Goal: Find contact information: Find phone

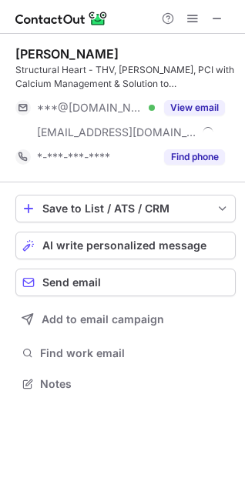
scroll to position [374, 245]
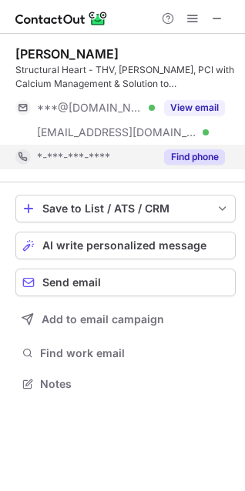
click at [205, 156] on button "Find phone" at bounding box center [194, 156] width 61 height 15
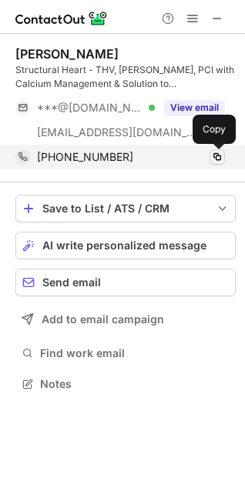
click at [219, 158] on span at bounding box center [217, 157] width 12 height 12
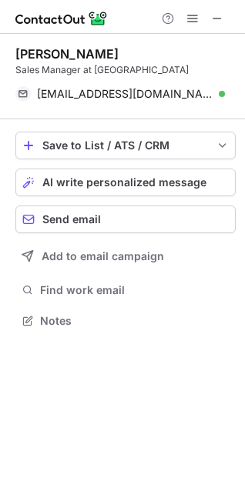
scroll to position [324, 245]
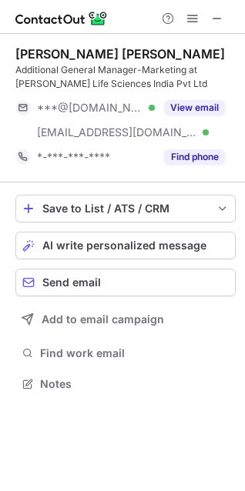
scroll to position [374, 245]
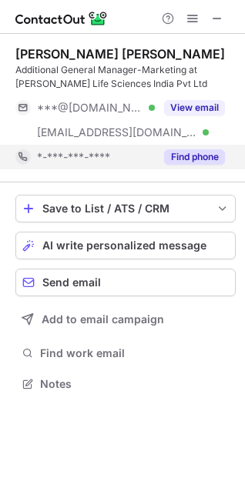
click at [199, 151] on button "Find phone" at bounding box center [194, 156] width 61 height 15
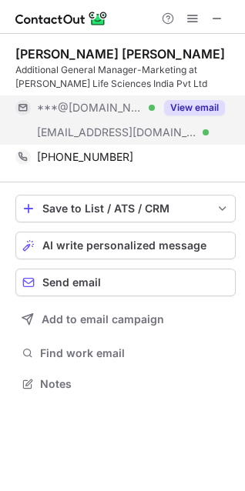
click at [210, 108] on button "View email" at bounding box center [194, 107] width 61 height 15
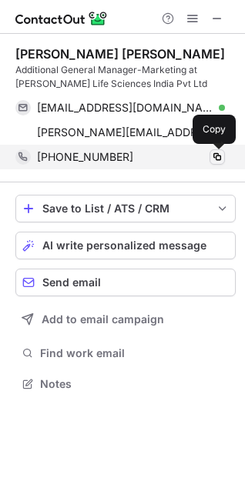
click at [214, 155] on span at bounding box center [217, 157] width 12 height 12
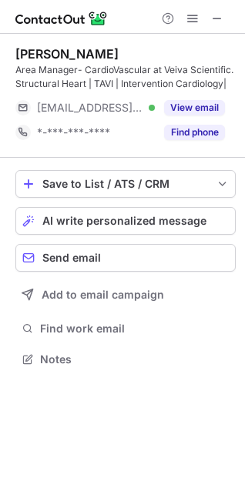
scroll to position [349, 245]
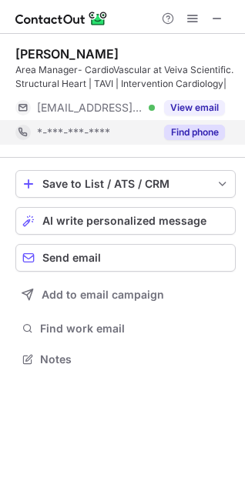
click at [209, 131] on button "Find phone" at bounding box center [194, 132] width 61 height 15
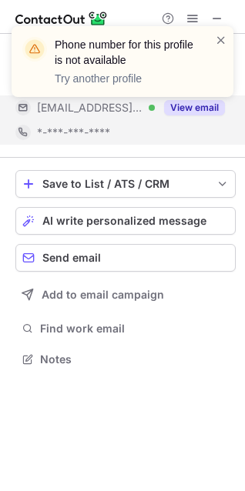
click at [206, 108] on div "Phone number for this profile is not available Try another profile" at bounding box center [122, 68] width 246 height 114
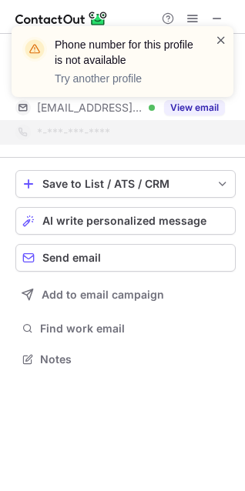
click at [220, 39] on span at bounding box center [221, 39] width 12 height 15
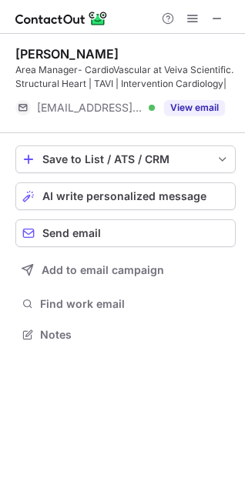
scroll to position [324, 245]
click at [201, 106] on div "Phone number for this profile is not available Try another profile" at bounding box center [122, 68] width 246 height 114
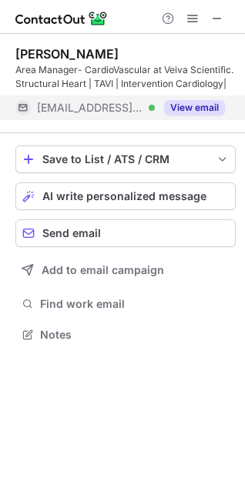
click at [186, 106] on button "View email" at bounding box center [194, 107] width 61 height 15
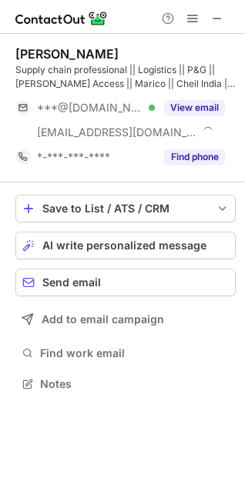
scroll to position [374, 245]
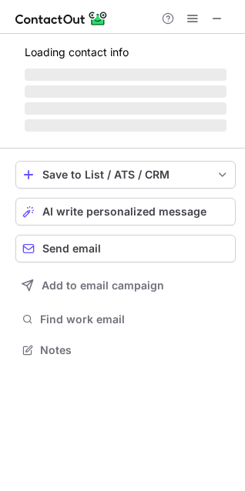
scroll to position [374, 245]
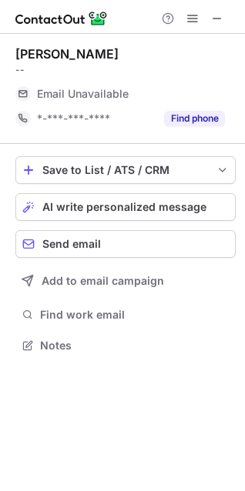
scroll to position [335, 245]
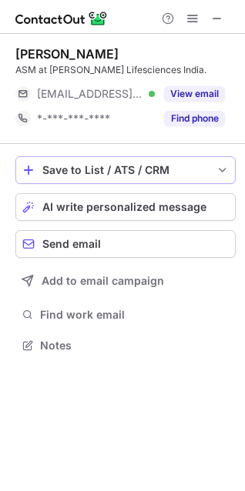
scroll to position [335, 245]
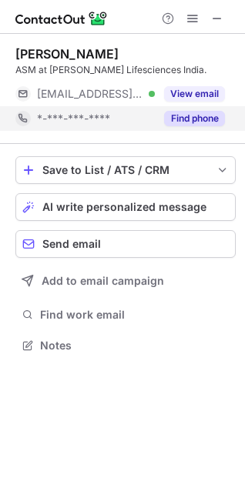
click at [208, 122] on button "Find phone" at bounding box center [194, 118] width 61 height 15
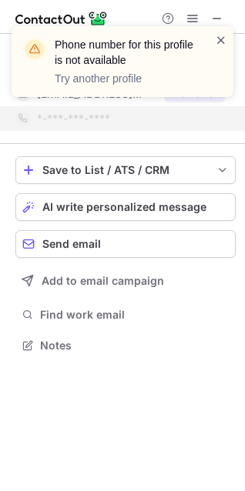
click at [220, 35] on span at bounding box center [221, 39] width 12 height 15
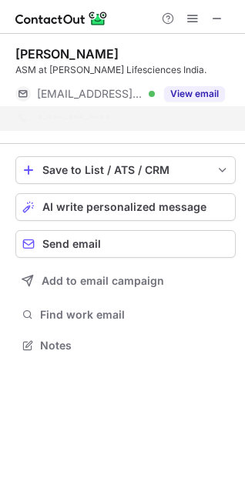
click at [189, 94] on div "Phone number for this profile is not available Try another profile" at bounding box center [123, 61] width 222 height 71
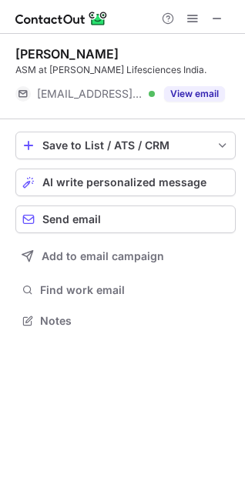
scroll to position [310, 245]
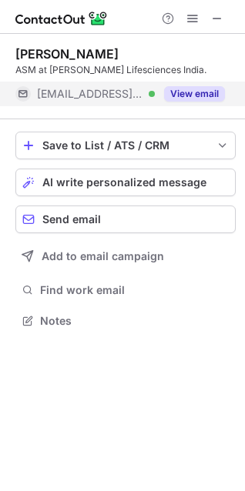
click at [202, 92] on button "View email" at bounding box center [194, 93] width 61 height 15
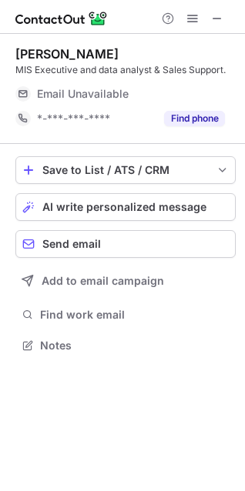
scroll to position [335, 245]
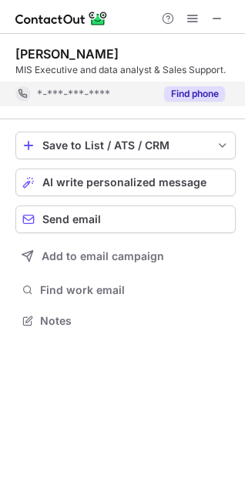
click at [196, 109] on div "[PERSON_NAME] MIS Executive and data analyst & Sales Support. *-***-***-**** Fi…" at bounding box center [125, 77] width 220 height 86
click at [194, 97] on button "Find phone" at bounding box center [194, 93] width 61 height 15
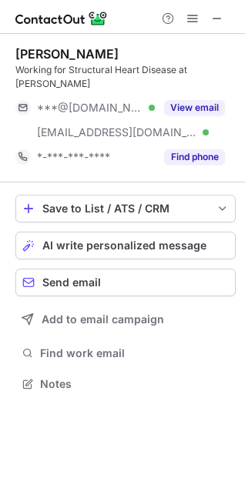
scroll to position [360, 245]
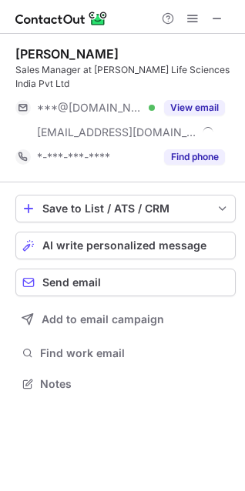
scroll to position [360, 245]
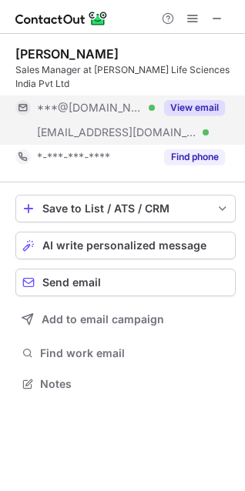
click at [176, 100] on button "View email" at bounding box center [194, 107] width 61 height 15
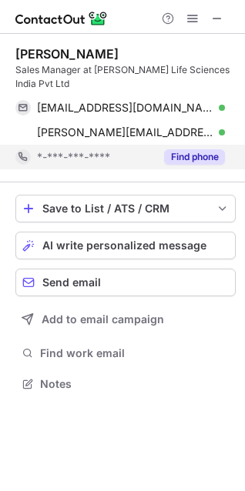
click at [186, 149] on button "Find phone" at bounding box center [194, 156] width 61 height 15
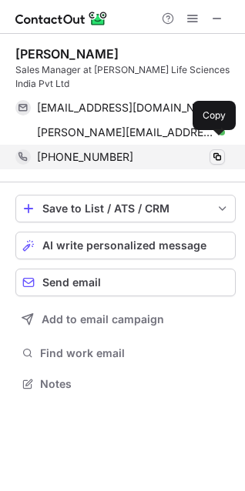
click at [216, 149] on button at bounding box center [217, 156] width 15 height 15
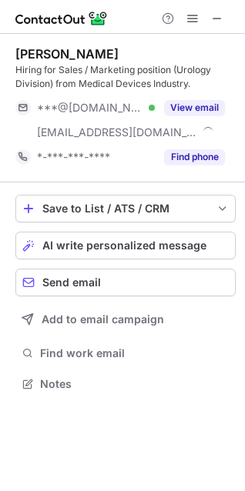
scroll to position [374, 245]
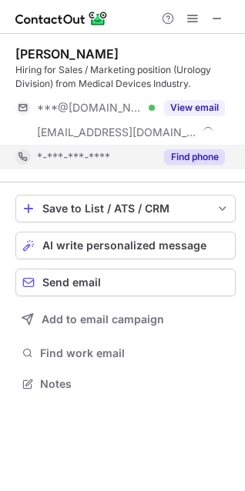
click at [202, 163] on button "Find phone" at bounding box center [194, 156] width 61 height 15
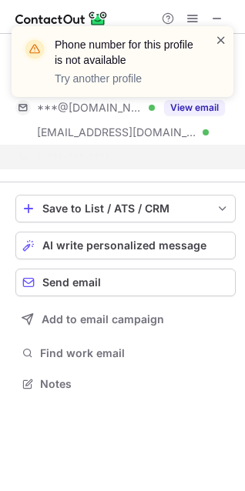
click at [220, 41] on span at bounding box center [221, 39] width 12 height 15
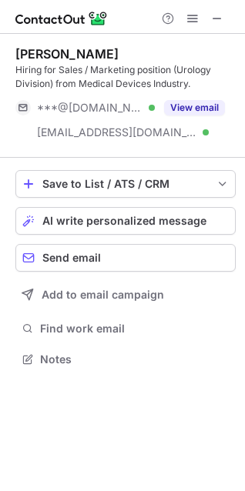
scroll to position [349, 245]
click at [186, 106] on div "Phone number for this profile is not available Try another profile" at bounding box center [122, 68] width 246 height 114
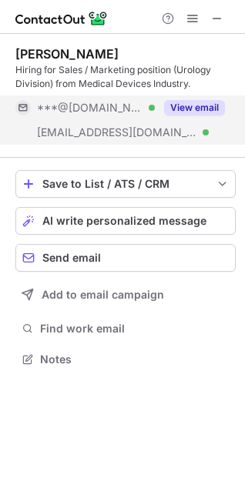
click at [190, 103] on button "View email" at bounding box center [194, 107] width 61 height 15
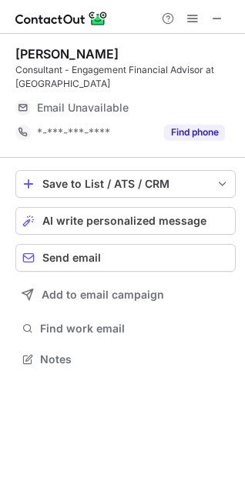
scroll to position [349, 245]
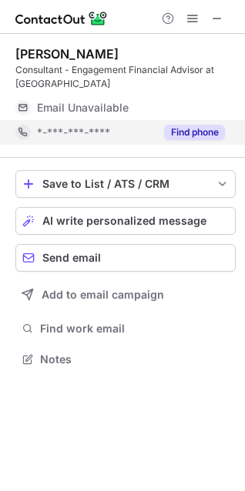
click at [203, 130] on button "Find phone" at bounding box center [194, 132] width 61 height 15
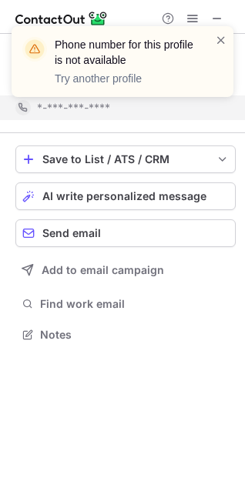
scroll to position [324, 245]
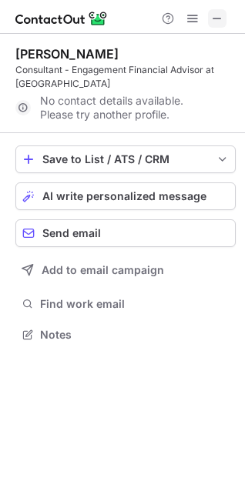
click at [210, 17] on button at bounding box center [217, 18] width 18 height 18
click at [218, 18] on span at bounding box center [217, 18] width 12 height 12
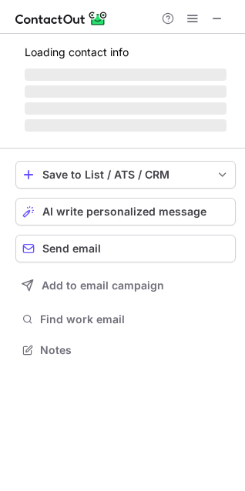
scroll to position [349, 245]
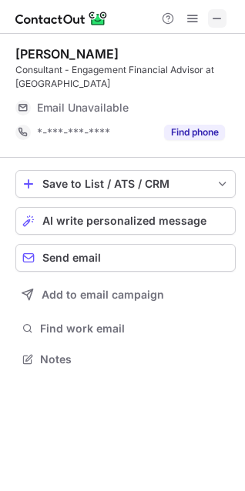
click at [225, 15] on button at bounding box center [217, 18] width 18 height 18
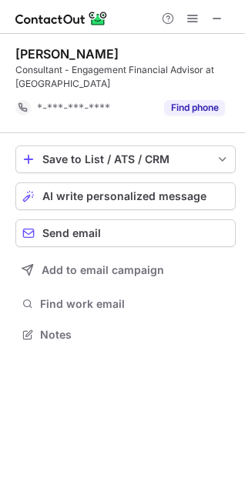
scroll to position [324, 245]
click at [226, 25] on button at bounding box center [217, 18] width 18 height 18
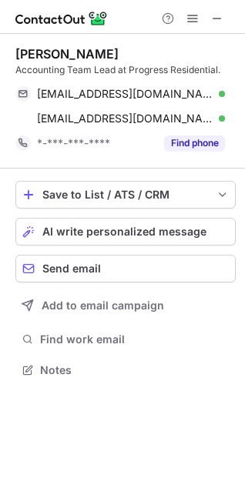
scroll to position [360, 245]
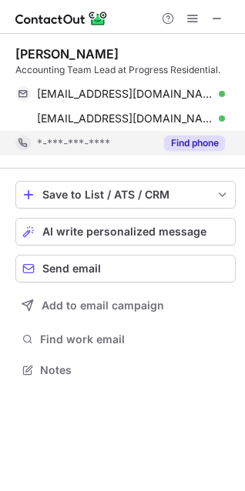
click at [187, 147] on button "Find phone" at bounding box center [194, 143] width 61 height 15
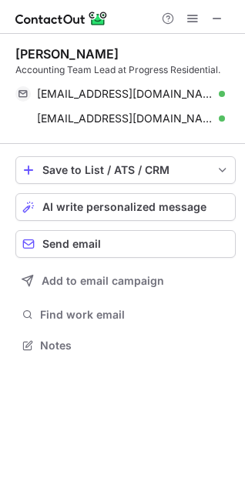
scroll to position [335, 245]
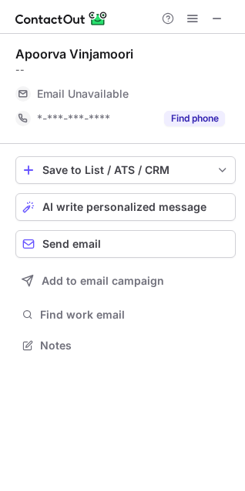
scroll to position [335, 245]
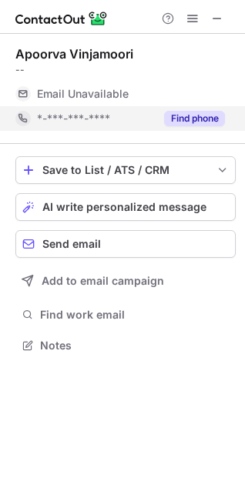
click at [193, 110] on div "Find phone" at bounding box center [190, 118] width 70 height 25
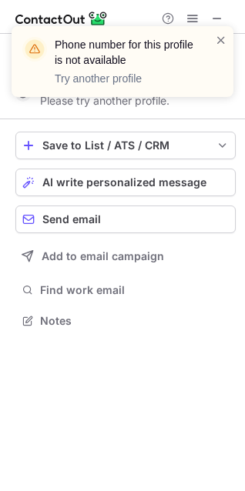
scroll to position [310, 245]
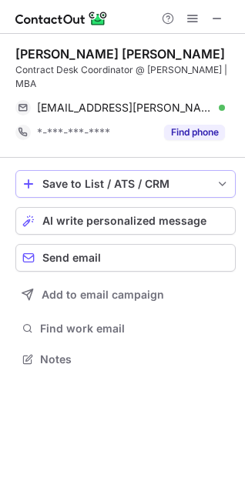
scroll to position [335, 245]
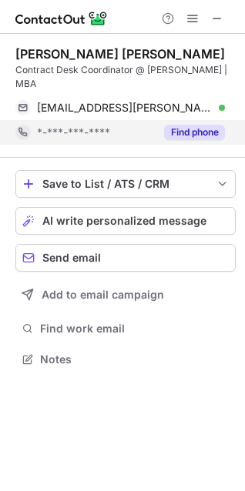
click at [187, 126] on button "Find phone" at bounding box center [194, 132] width 61 height 15
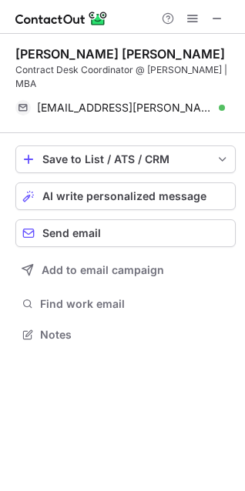
scroll to position [310, 245]
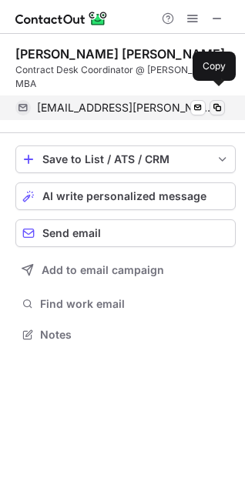
click at [223, 100] on button at bounding box center [217, 107] width 15 height 15
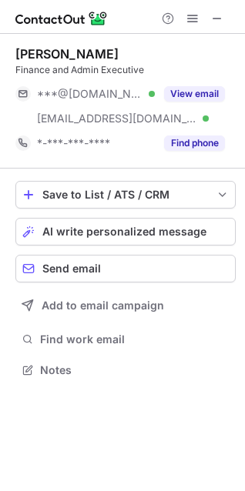
scroll to position [360, 245]
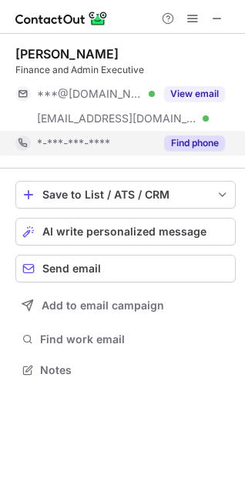
click at [189, 146] on button "Find phone" at bounding box center [194, 143] width 61 height 15
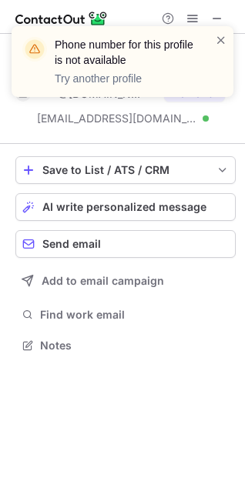
scroll to position [335, 245]
click at [223, 35] on span at bounding box center [221, 39] width 12 height 15
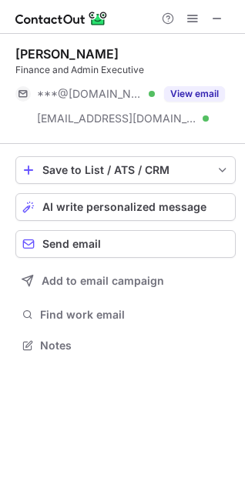
click at [196, 95] on button "View email" at bounding box center [194, 93] width 61 height 15
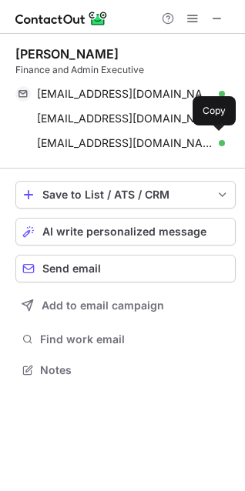
scroll to position [360, 245]
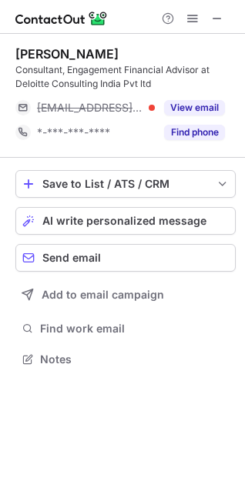
scroll to position [349, 245]
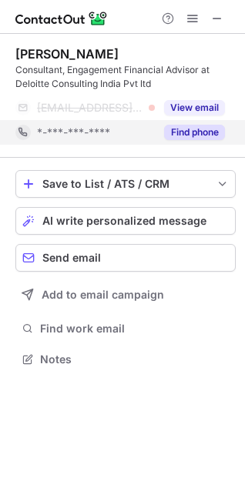
click at [180, 126] on button "Find phone" at bounding box center [194, 132] width 61 height 15
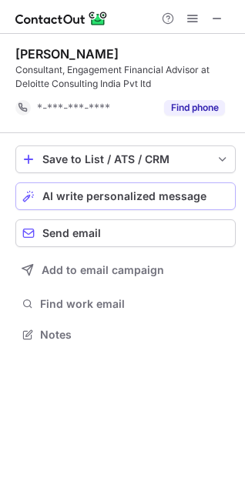
scroll to position [324, 245]
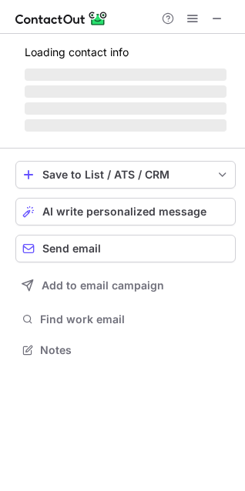
scroll to position [374, 245]
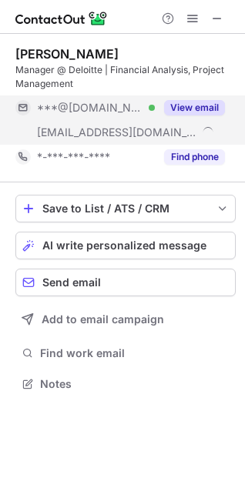
click at [193, 109] on button "View email" at bounding box center [194, 107] width 61 height 15
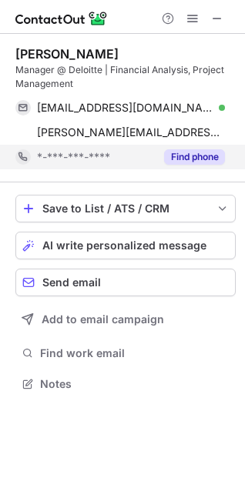
click at [178, 160] on button "Find phone" at bounding box center [194, 156] width 61 height 15
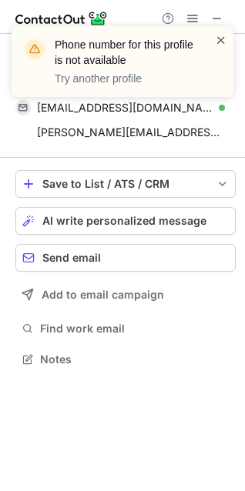
scroll to position [349, 245]
click at [226, 41] on span at bounding box center [221, 39] width 12 height 15
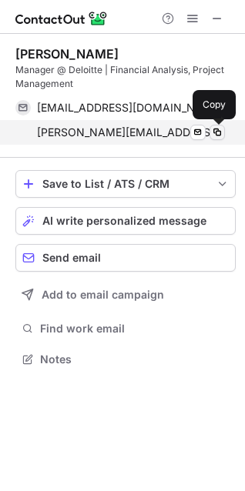
click at [217, 134] on span at bounding box center [217, 132] width 12 height 12
click at [210, 134] on button at bounding box center [217, 132] width 15 height 15
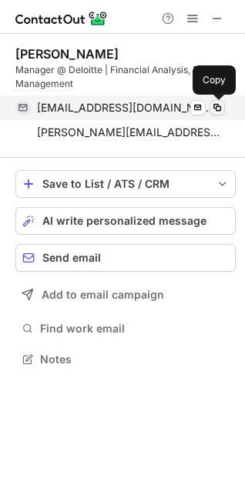
click at [220, 107] on span at bounding box center [217, 108] width 12 height 12
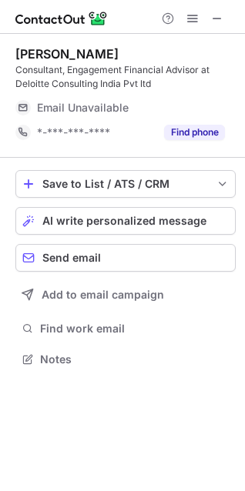
scroll to position [349, 245]
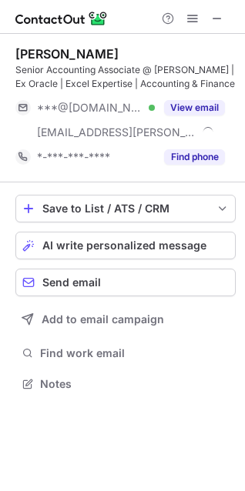
scroll to position [374, 245]
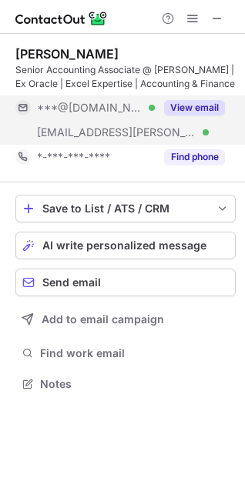
click at [213, 104] on button "View email" at bounding box center [194, 107] width 61 height 15
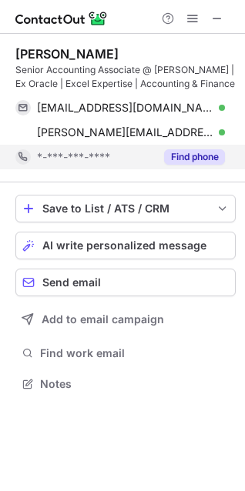
click at [211, 150] on button "Find phone" at bounding box center [194, 156] width 61 height 15
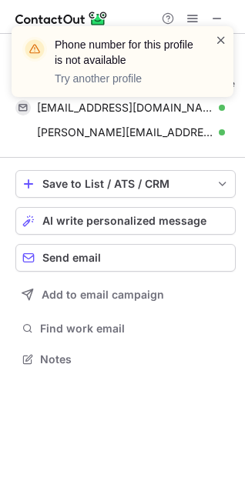
scroll to position [349, 245]
click at [218, 45] on span at bounding box center [221, 39] width 12 height 15
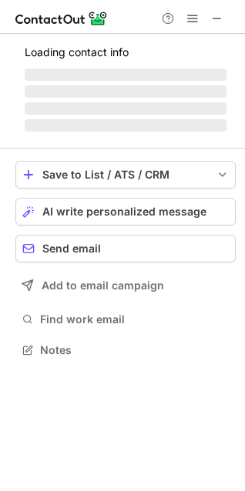
scroll to position [374, 245]
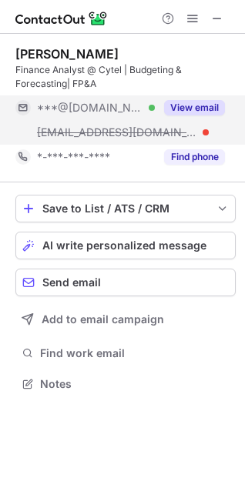
click at [194, 100] on button "View email" at bounding box center [194, 107] width 61 height 15
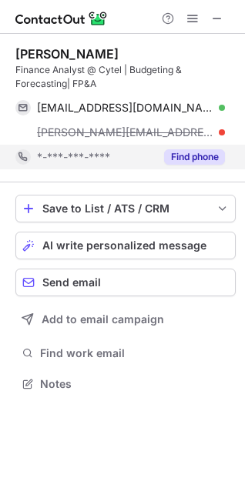
click at [192, 154] on button "Find phone" at bounding box center [194, 156] width 61 height 15
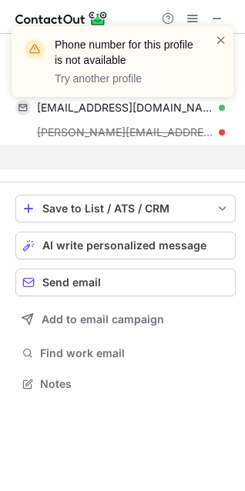
scroll to position [349, 245]
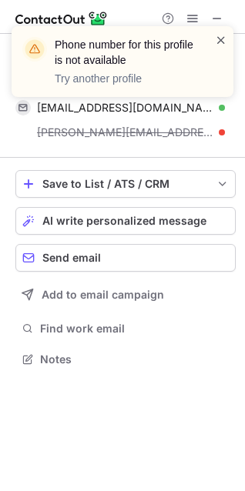
click at [217, 41] on span at bounding box center [221, 39] width 12 height 15
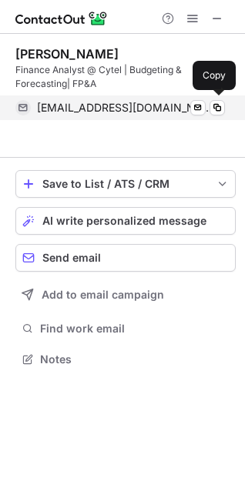
click at [220, 116] on div "aayushishukla48@gmail.com Verified Send email Copy" at bounding box center [120, 108] width 210 height 25
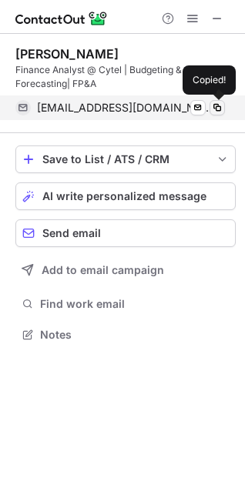
click at [219, 109] on span at bounding box center [217, 108] width 12 height 12
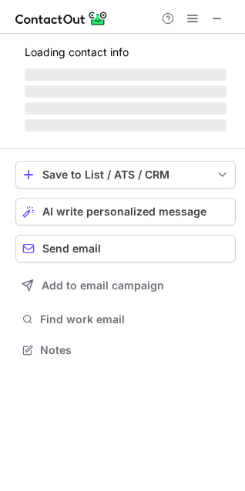
scroll to position [360, 245]
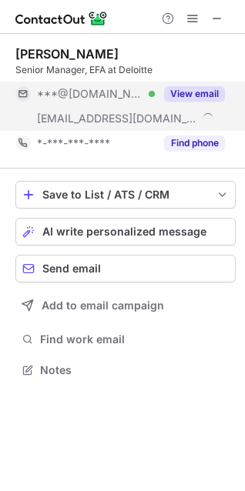
click at [173, 97] on button "View email" at bounding box center [194, 93] width 61 height 15
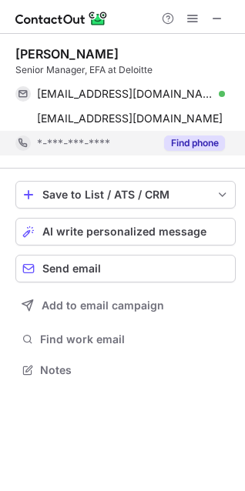
click at [183, 134] on div "Find phone" at bounding box center [190, 143] width 70 height 25
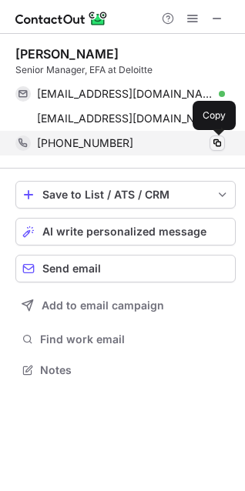
click at [220, 142] on span at bounding box center [217, 143] width 12 height 12
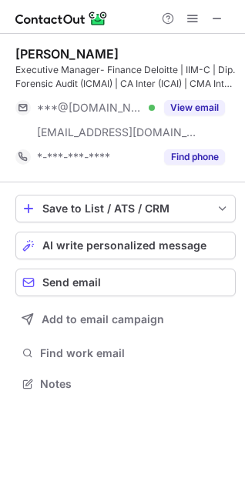
scroll to position [374, 245]
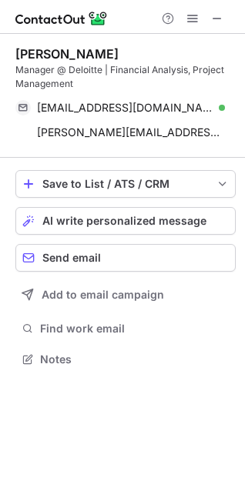
scroll to position [349, 245]
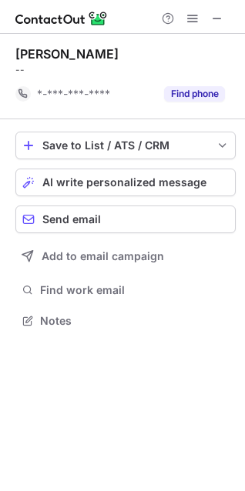
scroll to position [310, 245]
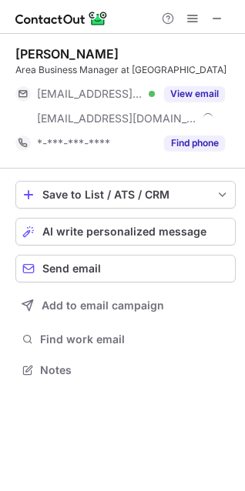
scroll to position [360, 245]
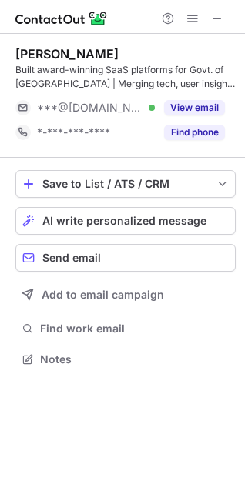
scroll to position [349, 245]
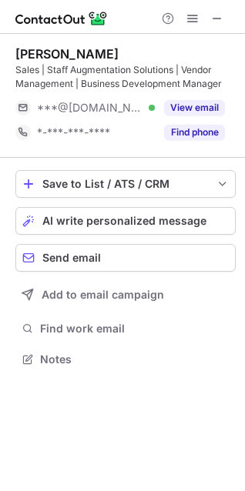
scroll to position [349, 245]
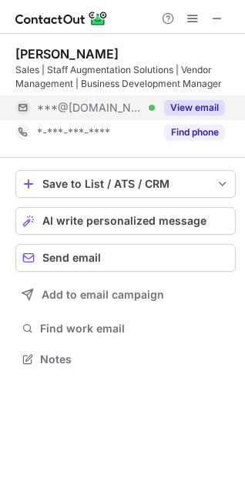
click at [192, 106] on button "View email" at bounding box center [194, 107] width 61 height 15
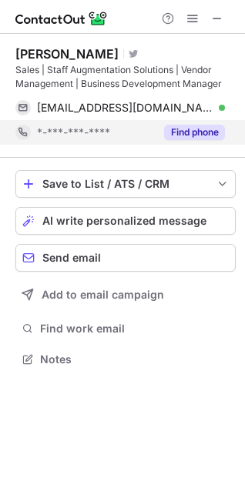
click at [195, 131] on button "Find phone" at bounding box center [194, 132] width 61 height 15
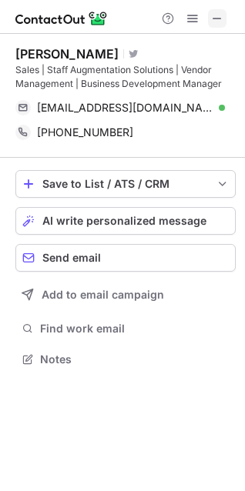
click at [216, 18] on span at bounding box center [217, 18] width 12 height 12
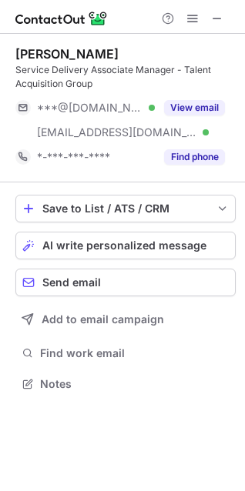
scroll to position [374, 245]
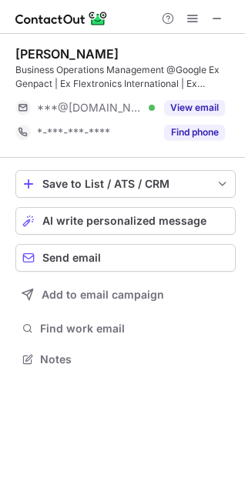
scroll to position [349, 245]
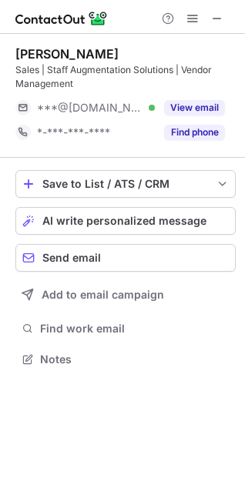
scroll to position [349, 245]
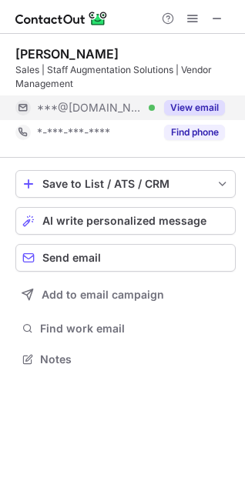
click at [213, 113] on button "View email" at bounding box center [194, 107] width 61 height 15
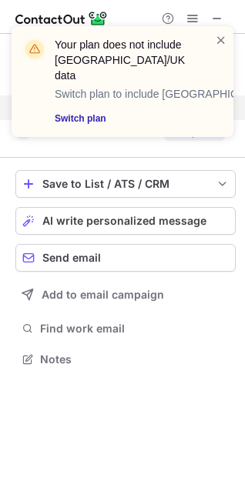
click at [203, 126] on div "Your plan does not include US/UK data Switch plan to include US/UK data Switch …" at bounding box center [122, 88] width 246 height 154
click at [222, 46] on span at bounding box center [221, 39] width 12 height 15
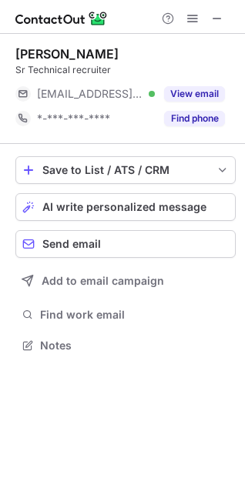
scroll to position [335, 245]
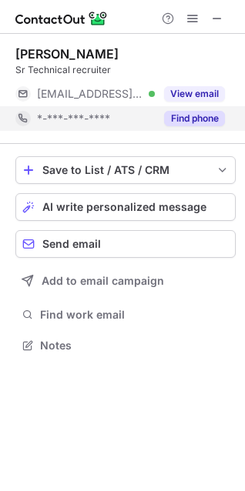
click at [183, 122] on button "Find phone" at bounding box center [194, 118] width 61 height 15
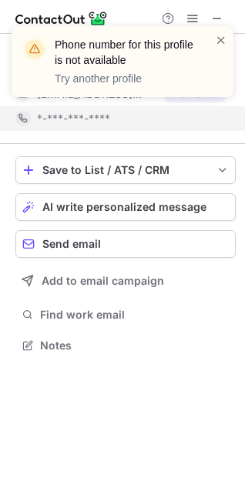
click at [191, 91] on div "Phone number for this profile is not available Try another profile" at bounding box center [122, 68] width 246 height 114
click at [226, 40] on span at bounding box center [221, 39] width 12 height 15
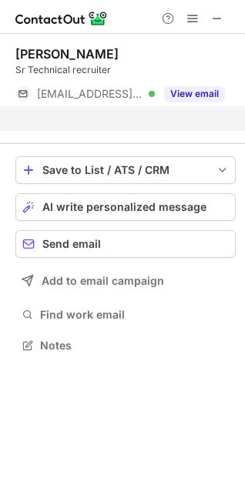
scroll to position [310, 245]
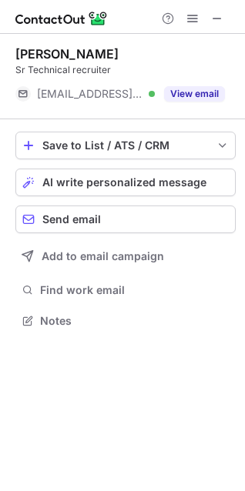
click at [209, 96] on button "View email" at bounding box center [194, 93] width 61 height 15
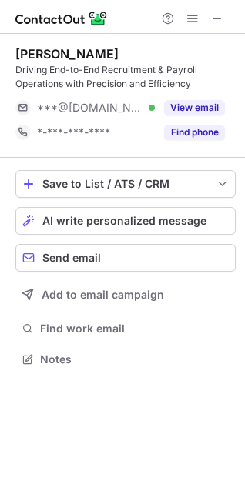
scroll to position [349, 245]
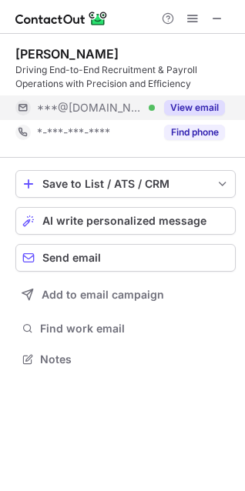
click at [213, 107] on button "View email" at bounding box center [194, 107] width 61 height 15
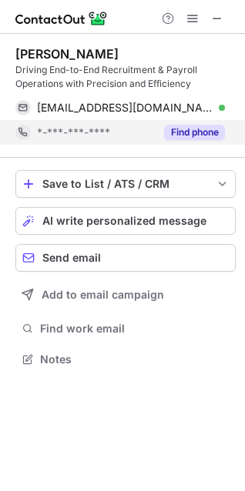
click at [186, 133] on button "Find phone" at bounding box center [194, 132] width 61 height 15
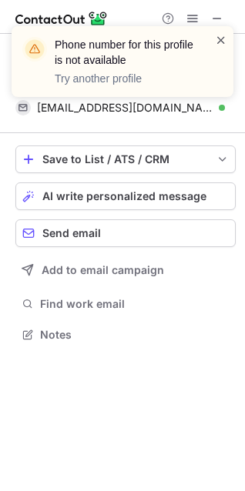
scroll to position [324, 245]
click at [216, 43] on span at bounding box center [221, 39] width 12 height 15
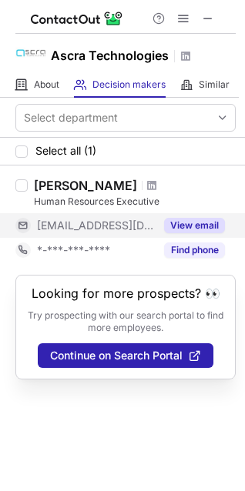
click at [196, 229] on button "View email" at bounding box center [194, 225] width 61 height 15
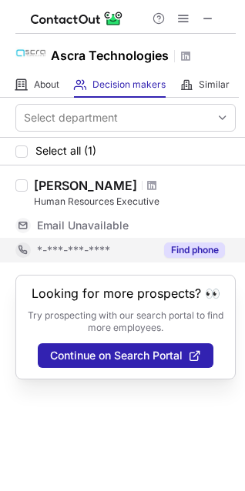
click at [200, 254] on button "Find phone" at bounding box center [194, 250] width 61 height 15
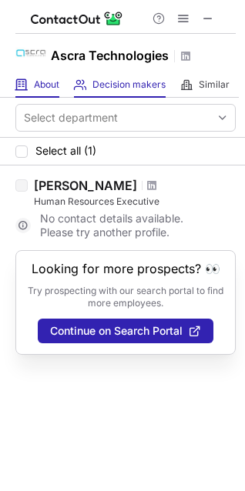
click at [55, 92] on div "About About Company" at bounding box center [37, 84] width 44 height 25
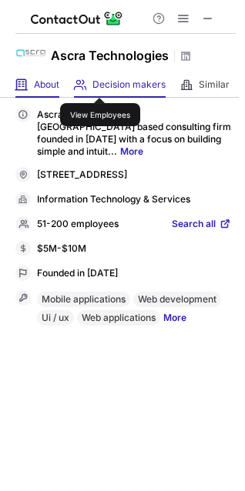
click at [100, 84] on span "Decision makers" at bounding box center [128, 85] width 73 height 12
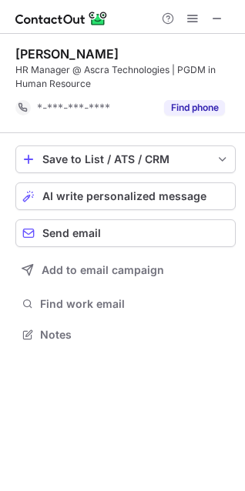
scroll to position [324, 245]
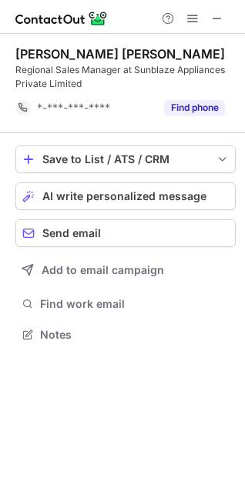
scroll to position [324, 245]
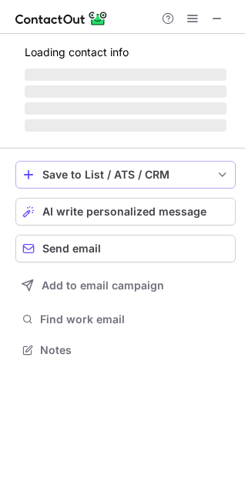
scroll to position [349, 245]
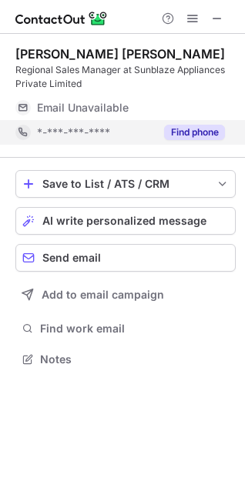
click at [188, 129] on button "Find phone" at bounding box center [194, 132] width 61 height 15
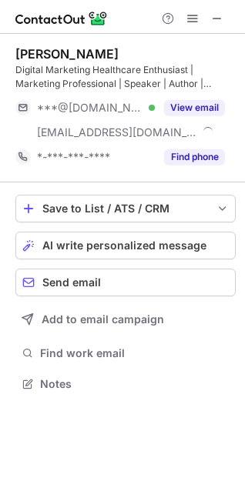
scroll to position [374, 245]
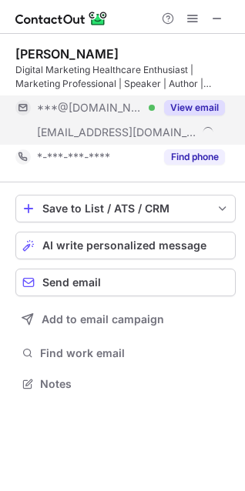
click at [177, 105] on button "View email" at bounding box center [194, 107] width 61 height 15
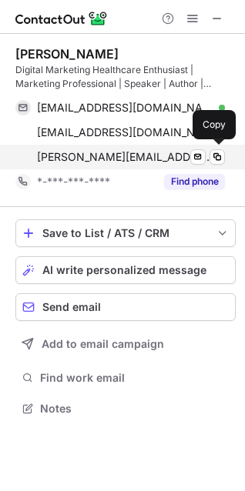
scroll to position [398, 245]
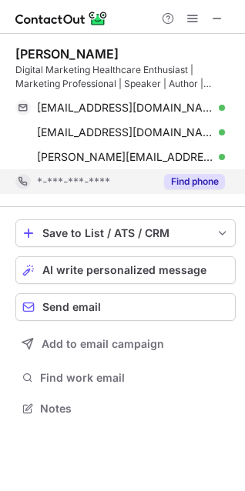
click at [183, 188] on button "Find phone" at bounding box center [194, 181] width 61 height 15
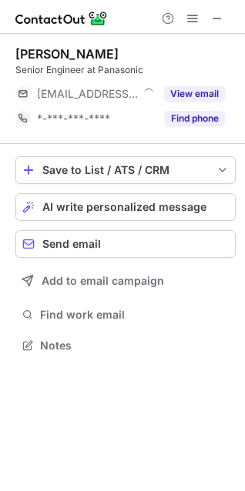
scroll to position [335, 245]
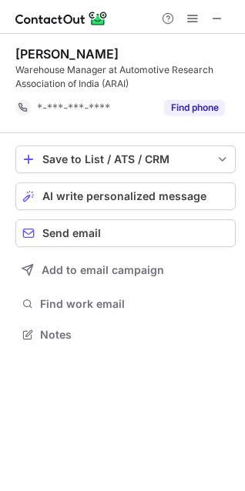
scroll to position [324, 245]
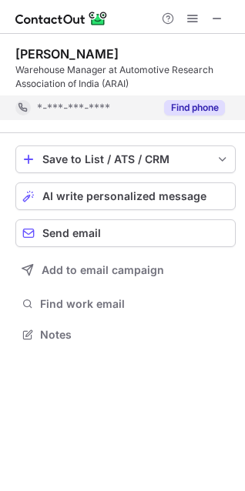
click at [185, 106] on button "Find phone" at bounding box center [194, 107] width 61 height 15
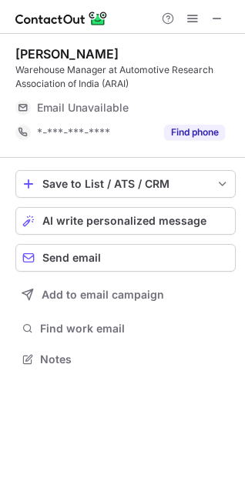
scroll to position [349, 245]
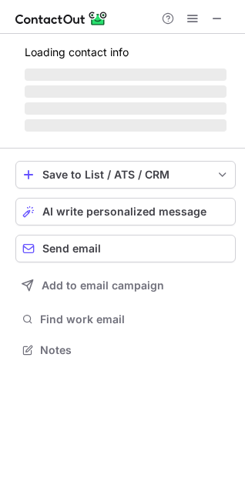
scroll to position [340, 245]
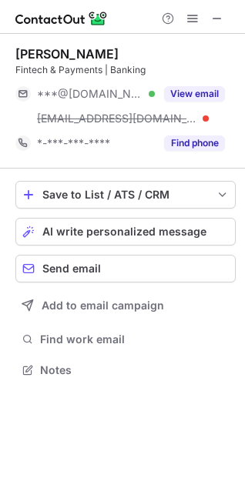
scroll to position [360, 245]
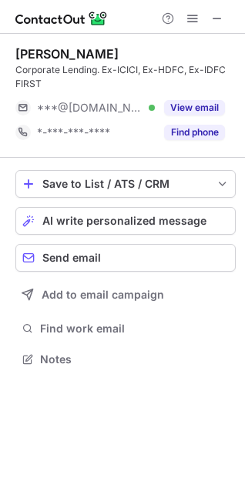
scroll to position [349, 245]
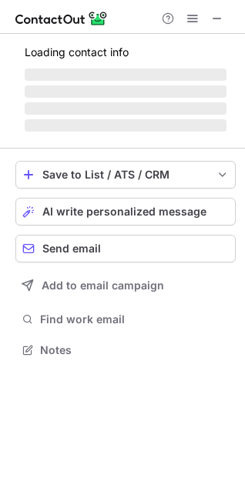
scroll to position [335, 245]
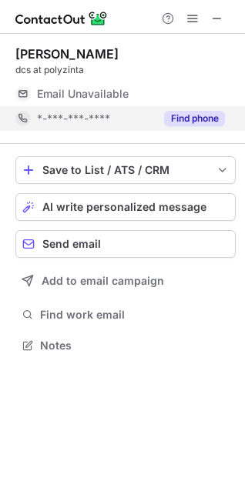
click at [196, 120] on button "Find phone" at bounding box center [194, 118] width 61 height 15
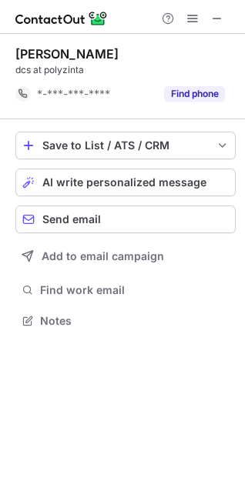
scroll to position [310, 245]
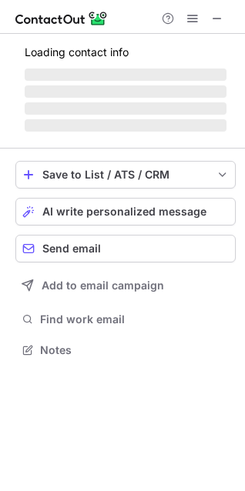
scroll to position [335, 245]
